Goal: Information Seeking & Learning: Learn about a topic

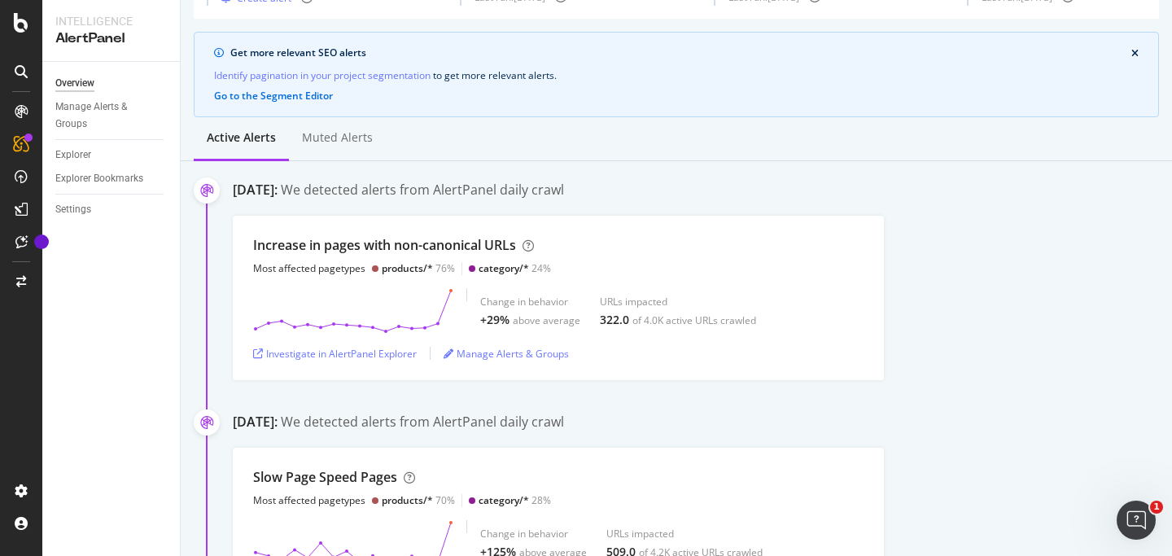
scroll to position [98, 0]
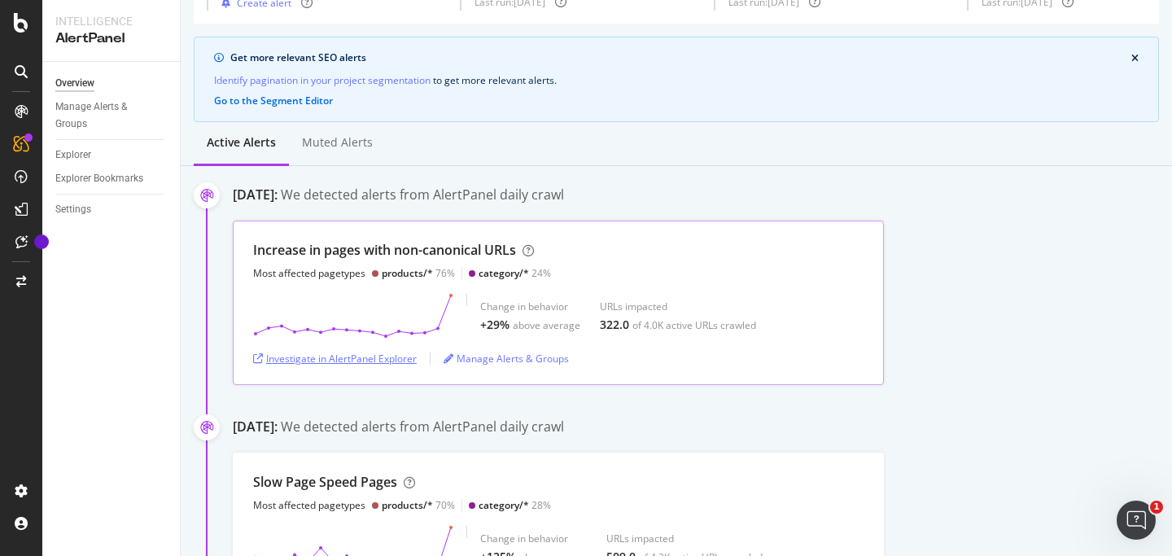
click at [371, 356] on div "Investigate in AlertPanel Explorer" at bounding box center [335, 359] width 164 height 14
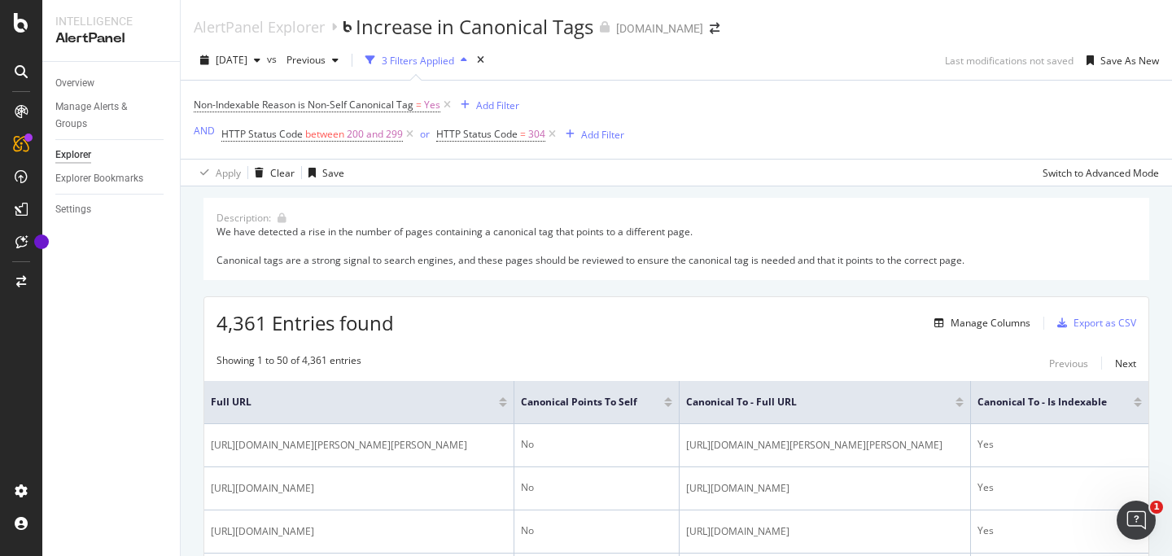
click at [544, 231] on div "We have detected a rise in the number of pages containing a canonical tag that …" at bounding box center [677, 246] width 920 height 42
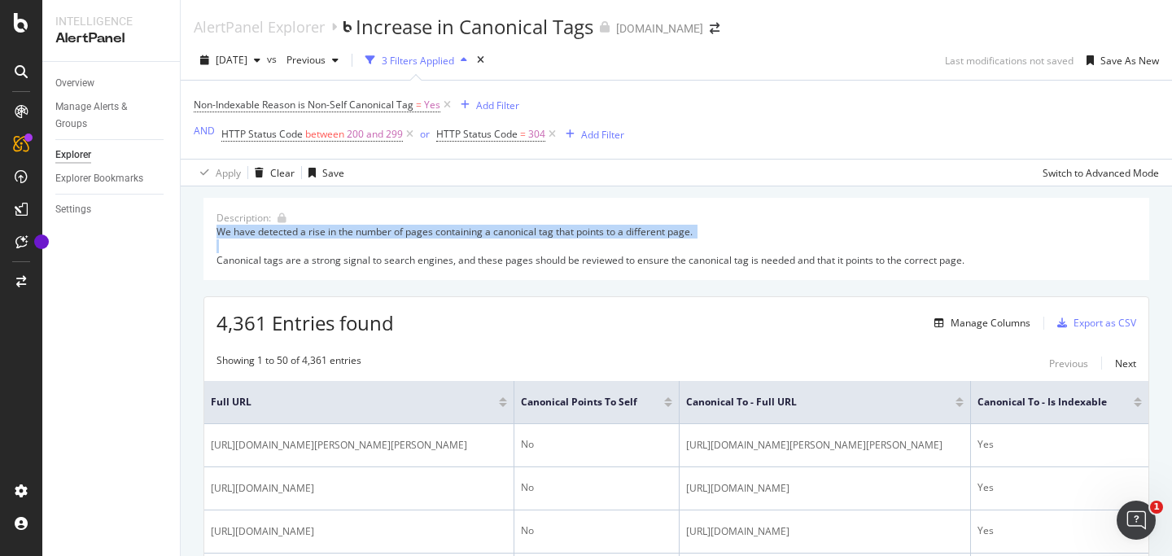
click at [544, 231] on div "We have detected a rise in the number of pages containing a canonical tag that …" at bounding box center [677, 246] width 920 height 42
click at [533, 203] on div at bounding box center [533, 203] width 0 height 0
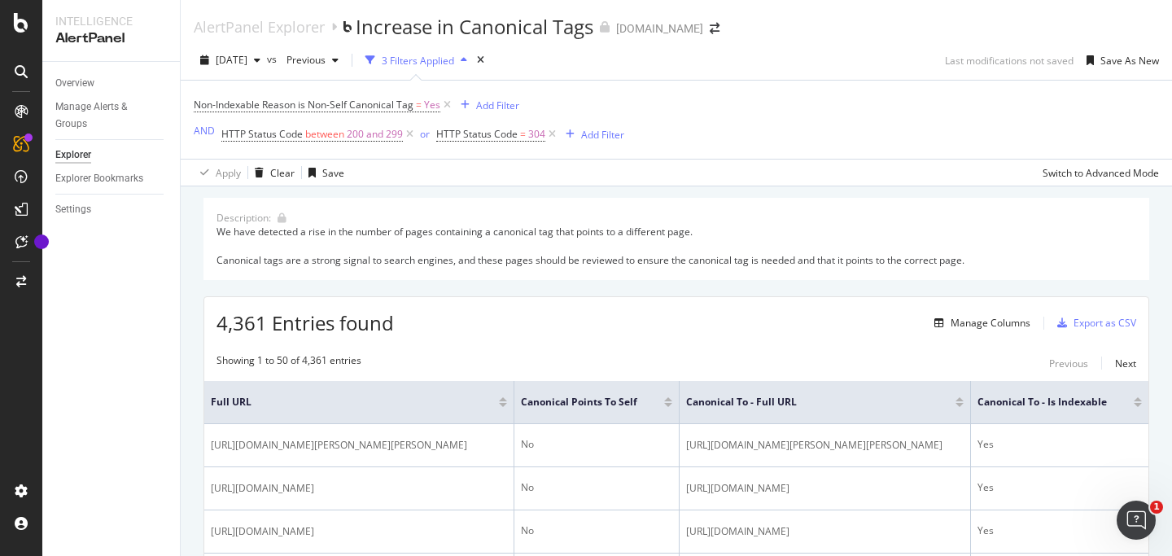
click at [657, 261] on div "We have detected a rise in the number of pages containing a canonical tag that …" at bounding box center [677, 246] width 920 height 42
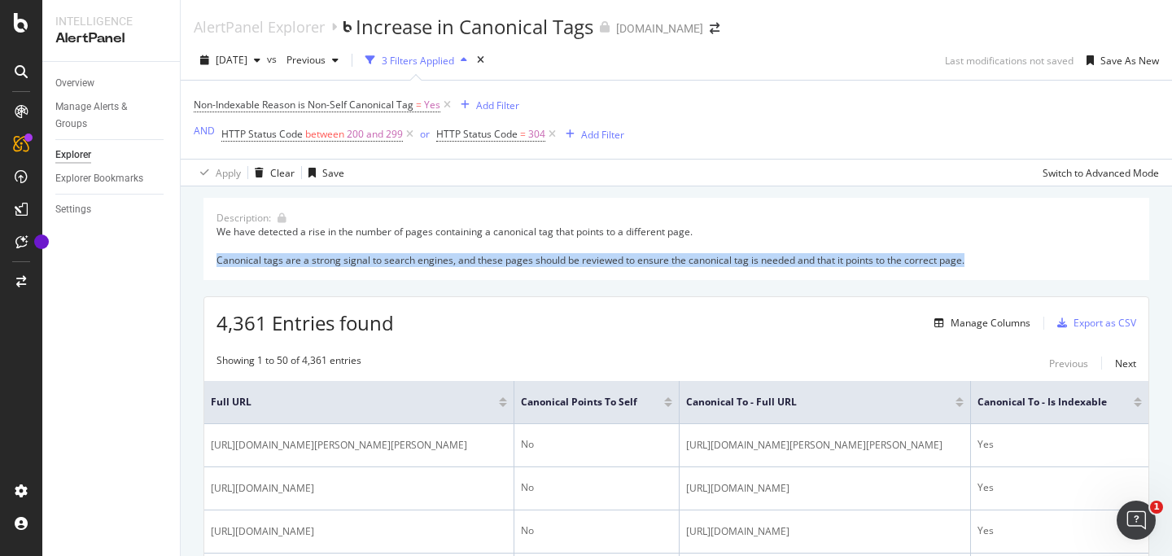
click at [657, 261] on div "We have detected a rise in the number of pages containing a canonical tag that …" at bounding box center [677, 246] width 920 height 42
click at [646, 268] on div at bounding box center [646, 268] width 0 height 0
click at [752, 555] on div "Close" at bounding box center [586, 556] width 1172 height 0
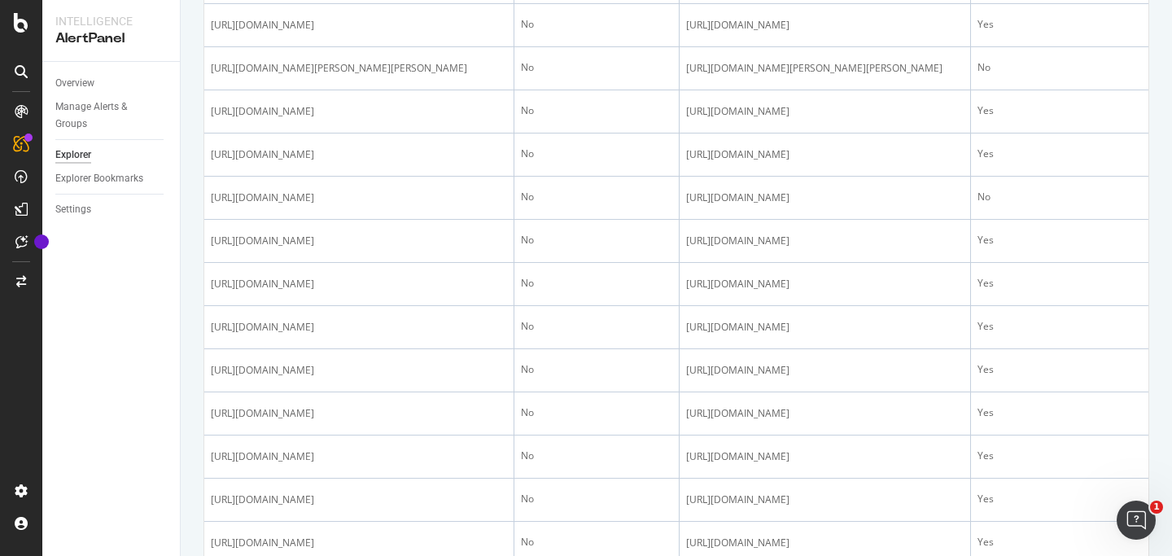
scroll to position [962, 0]
